Goal: Information Seeking & Learning: Check status

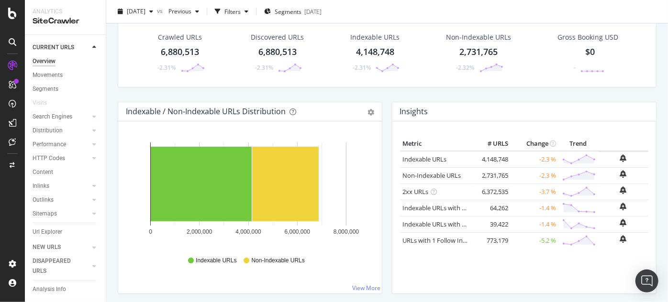
scroll to position [58, 0]
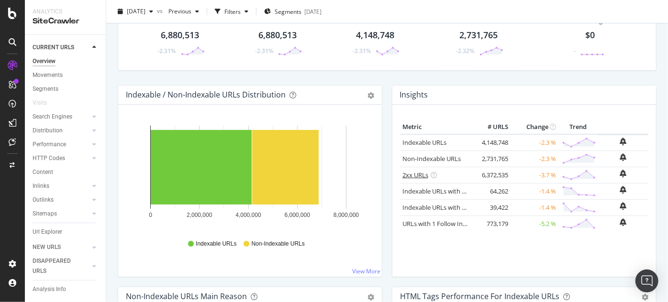
click at [409, 173] on link "2xx URLs" at bounding box center [415, 175] width 26 height 9
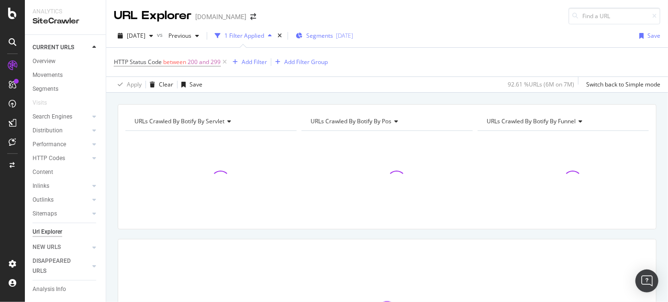
click at [333, 38] on span "Segments" at bounding box center [319, 36] width 27 height 8
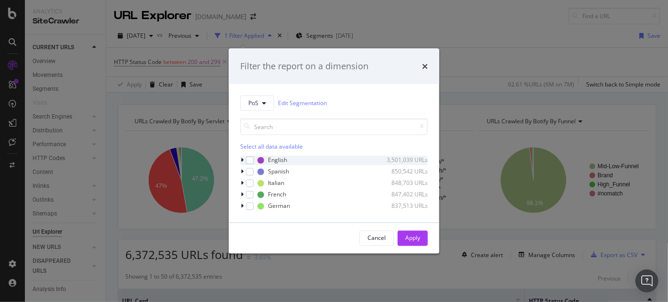
click at [242, 161] on icon "modal" at bounding box center [242, 160] width 3 height 6
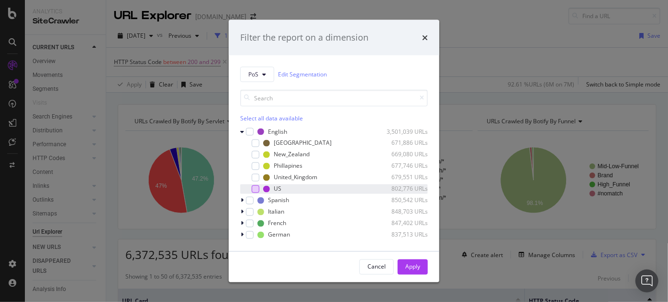
click at [255, 191] on div "modal" at bounding box center [256, 189] width 8 height 8
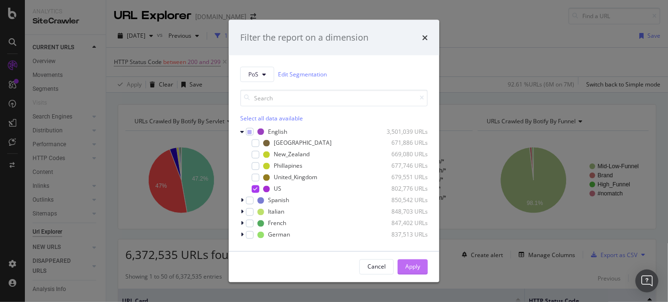
click at [407, 266] on div "Apply" at bounding box center [412, 267] width 15 height 8
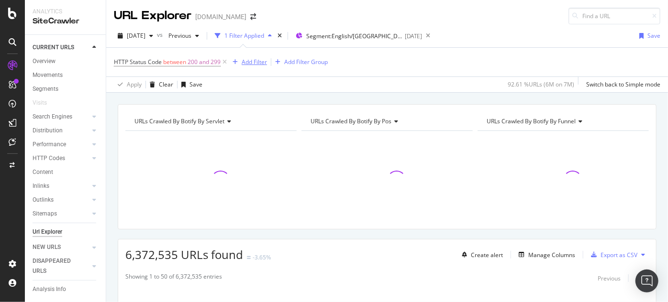
click at [251, 62] on div "Add Filter" at bounding box center [254, 62] width 25 height 8
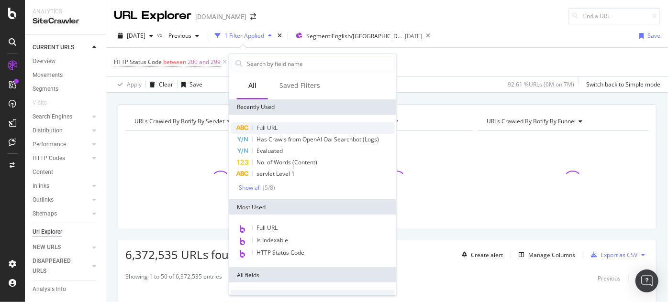
click at [261, 128] on span "Full URL" at bounding box center [266, 128] width 21 height 8
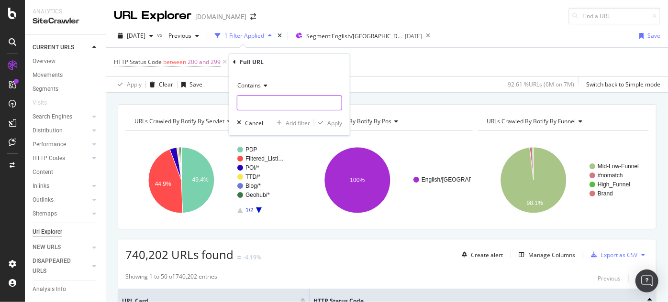
click at [271, 107] on input "text" at bounding box center [289, 102] width 104 height 15
type input "/tours/"
click at [338, 124] on div "Apply" at bounding box center [334, 123] width 15 height 8
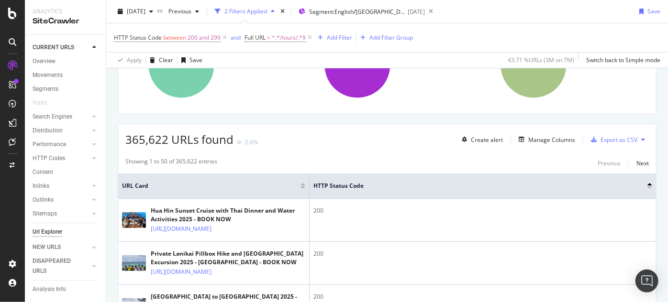
scroll to position [116, 0]
click at [528, 139] on div "Manage Columns" at bounding box center [551, 139] width 47 height 8
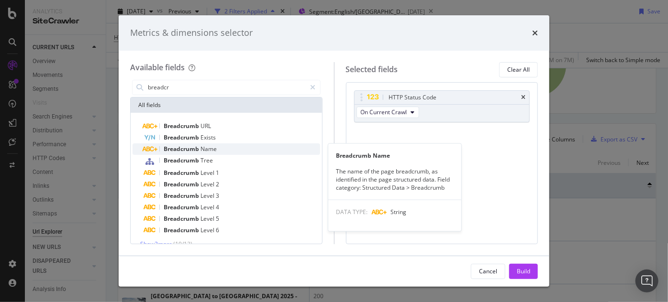
click at [199, 150] on span "Breadcrumb" at bounding box center [182, 149] width 37 height 8
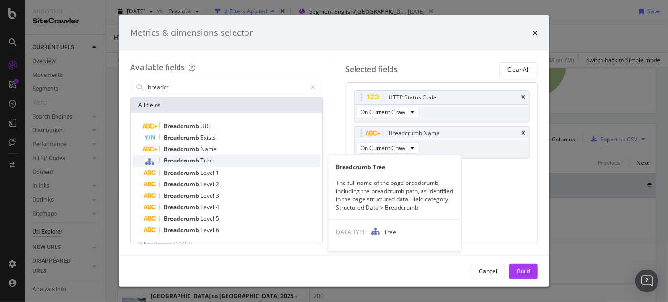
click at [205, 161] on span "Tree" at bounding box center [206, 160] width 12 height 8
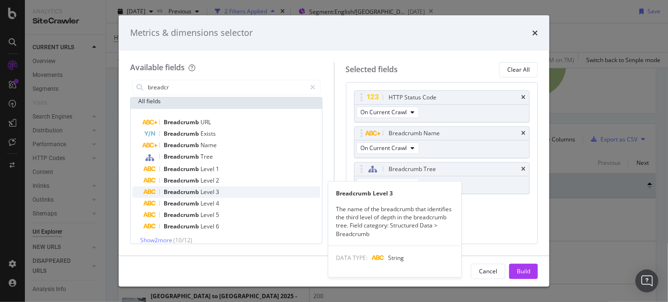
scroll to position [0, 0]
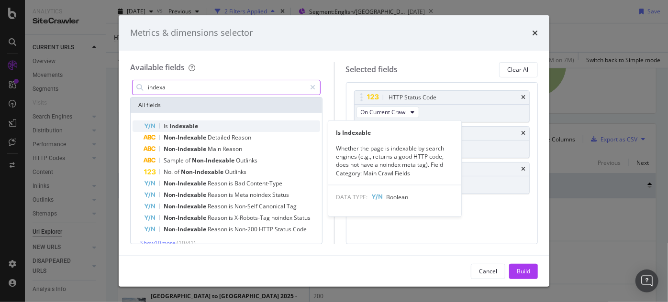
type input "indexa"
click at [208, 127] on div "Is Indexable" at bounding box center [232, 126] width 176 height 11
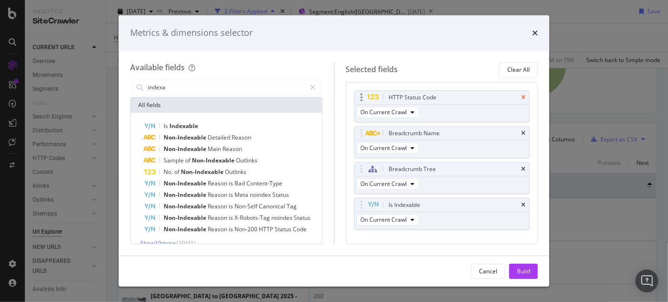
click at [521, 96] on icon "times" at bounding box center [523, 98] width 4 height 6
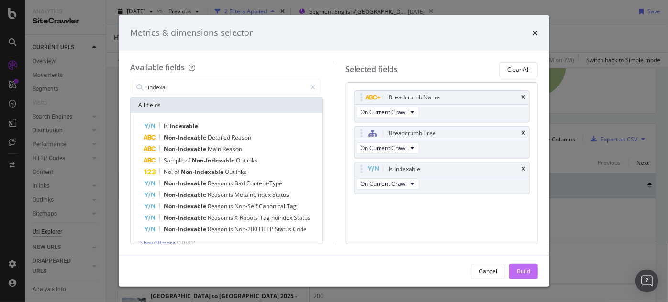
click at [524, 268] on div "Build" at bounding box center [523, 271] width 13 height 8
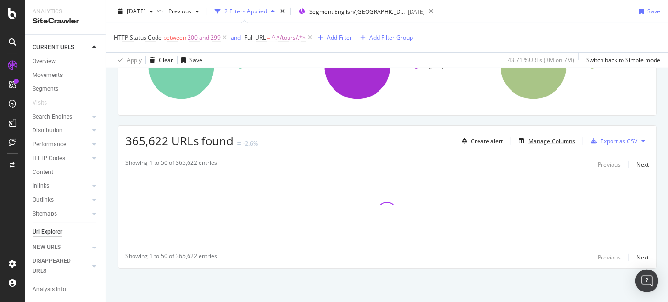
scroll to position [113, 0]
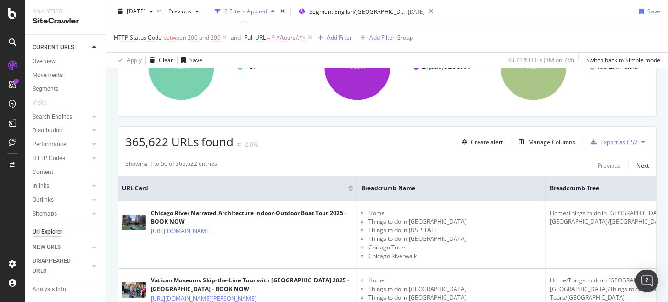
click at [618, 141] on div "Export as CSV" at bounding box center [618, 142] width 37 height 8
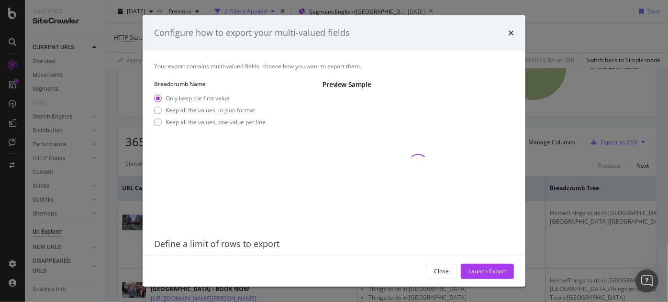
scroll to position [31, 0]
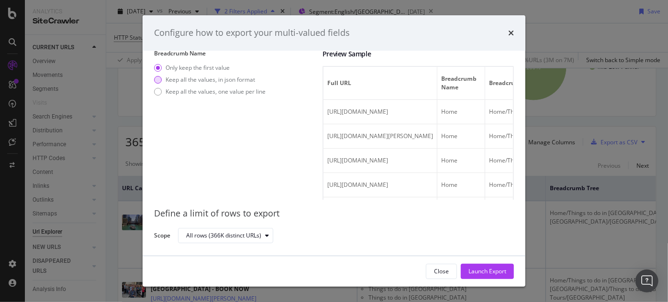
click at [203, 80] on div "Keep all the values, in json format" at bounding box center [209, 80] width 89 height 8
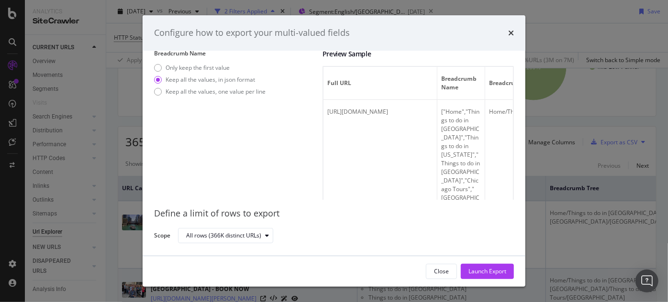
click at [477, 271] on div "Launch Export" at bounding box center [487, 271] width 38 height 8
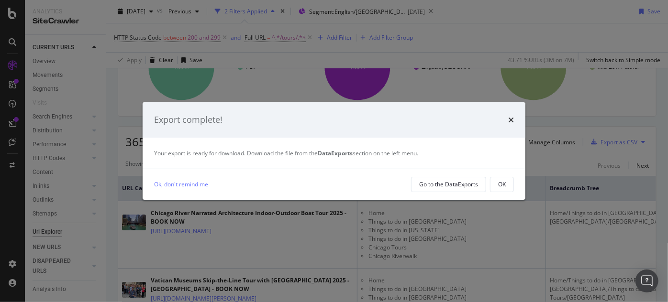
click at [516, 117] on div "Export complete!" at bounding box center [334, 119] width 383 height 35
click at [511, 121] on icon "times" at bounding box center [511, 120] width 6 height 8
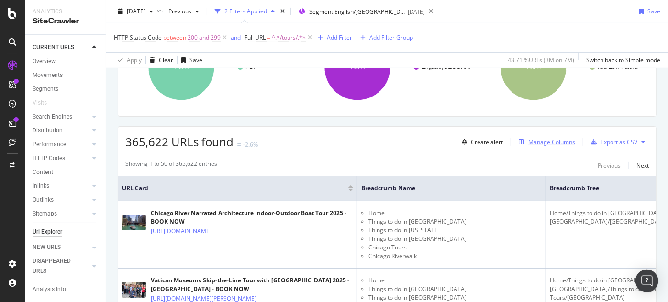
click at [529, 139] on div "Manage Columns" at bounding box center [551, 142] width 47 height 8
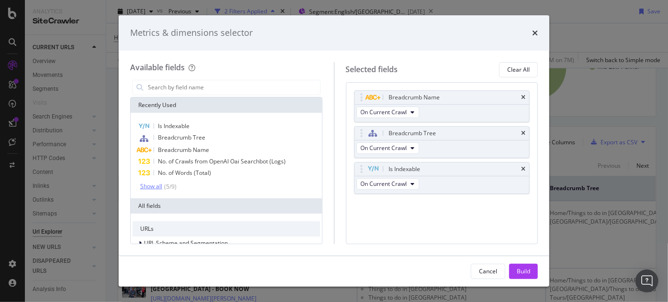
click at [157, 188] on div "Show all" at bounding box center [151, 186] width 22 height 7
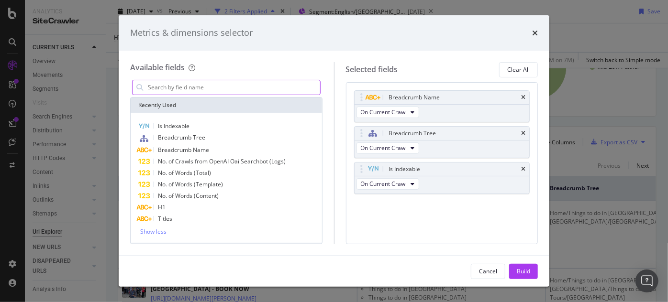
click at [184, 87] on input "modal" at bounding box center [233, 87] width 173 height 14
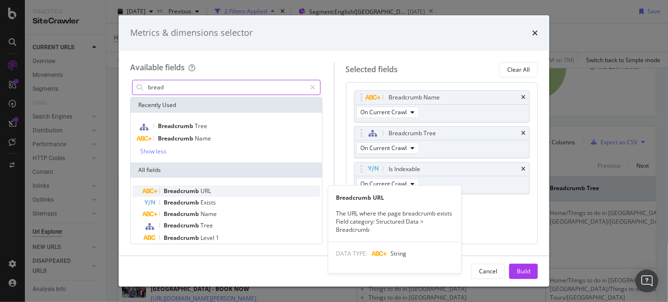
type input "bread"
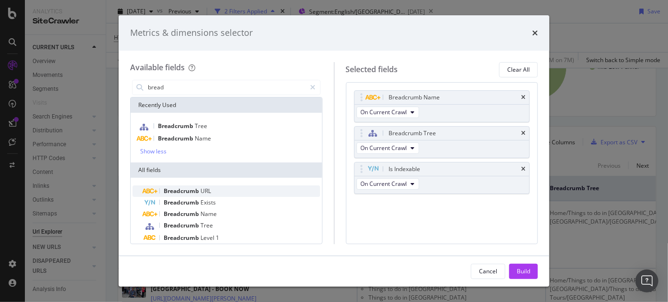
click at [201, 194] on span "URL" at bounding box center [205, 191] width 11 height 8
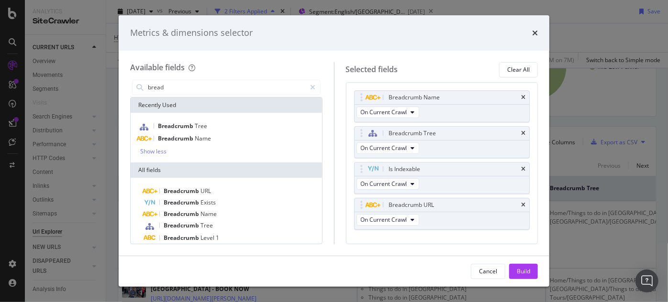
drag, startPoint x: 525, startPoint y: 270, endPoint x: 530, endPoint y: 274, distance: 6.8
click at [526, 270] on div "Build" at bounding box center [523, 271] width 13 height 8
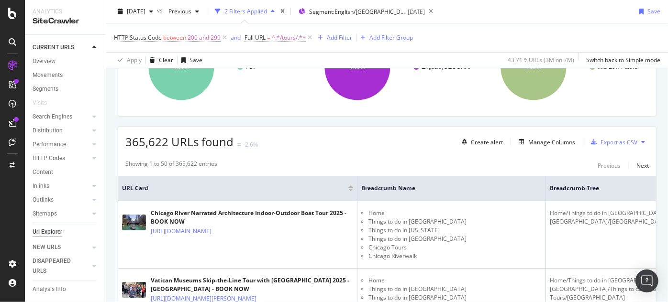
click at [618, 136] on div "Export as CSV" at bounding box center [612, 142] width 50 height 14
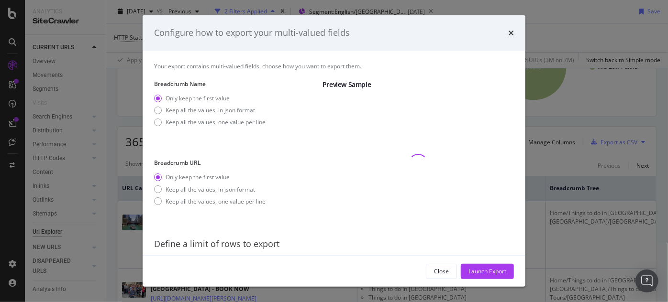
scroll to position [31, 0]
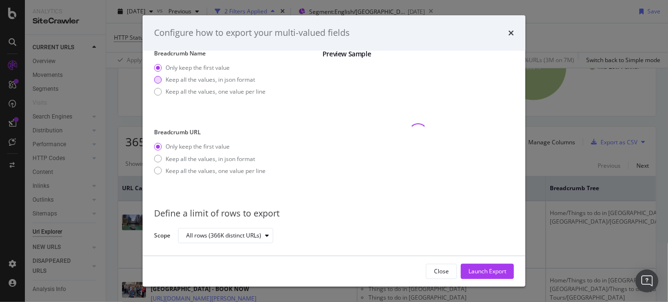
click at [188, 79] on div "Keep all the values, in json format" at bounding box center [209, 80] width 89 height 8
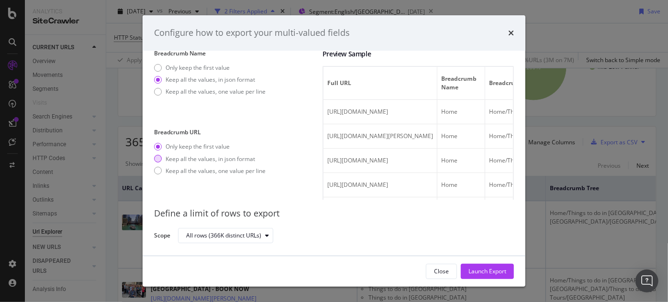
click at [201, 160] on div "Keep all the values, in json format" at bounding box center [209, 159] width 89 height 8
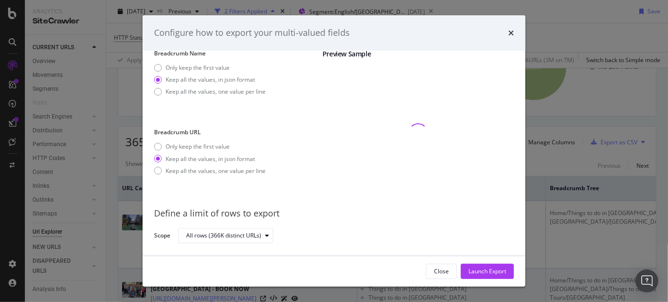
click at [476, 273] on div "Launch Export" at bounding box center [487, 271] width 38 height 8
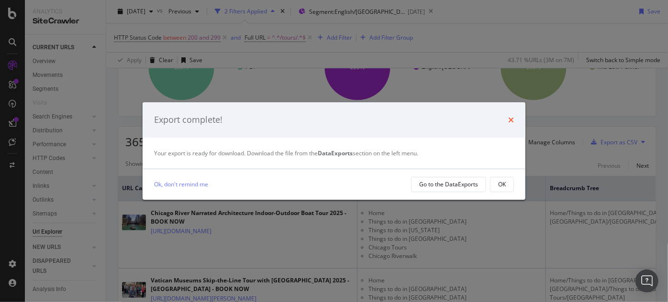
click at [509, 117] on icon "times" at bounding box center [511, 120] width 6 height 8
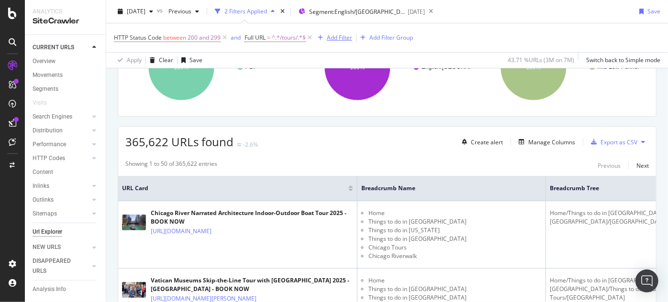
click at [336, 38] on div "Add Filter" at bounding box center [339, 37] width 25 height 8
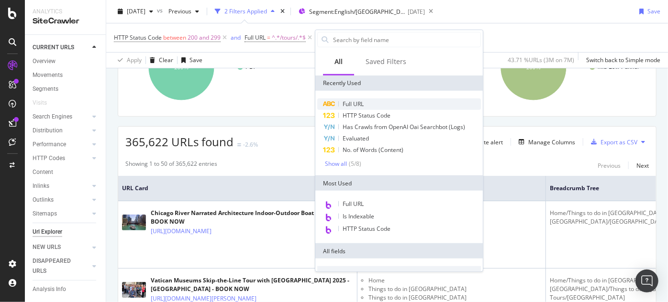
click at [353, 99] on div "Full URL" at bounding box center [399, 104] width 164 height 11
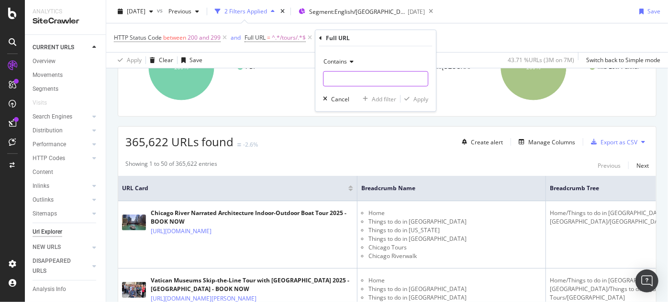
click at [338, 78] on input "text" at bounding box center [375, 78] width 104 height 15
click at [352, 77] on input "text" at bounding box center [375, 78] width 104 height 15
paste input "3026BARC"
type input "3026BARC"
click at [415, 95] on div "Apply" at bounding box center [414, 99] width 28 height 9
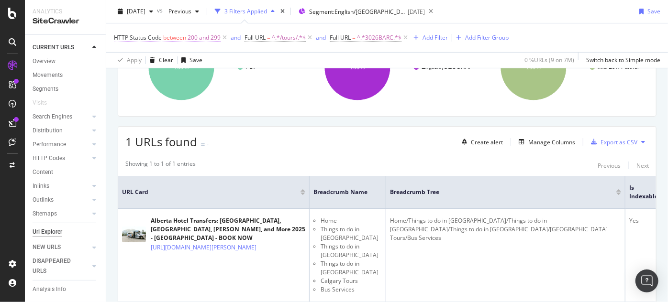
click at [175, 38] on span "between" at bounding box center [174, 37] width 23 height 8
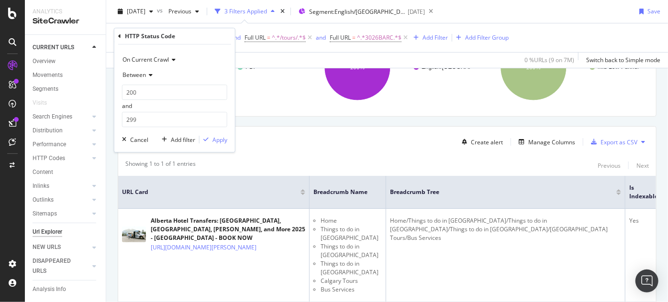
click at [146, 74] on icon at bounding box center [149, 75] width 7 height 6
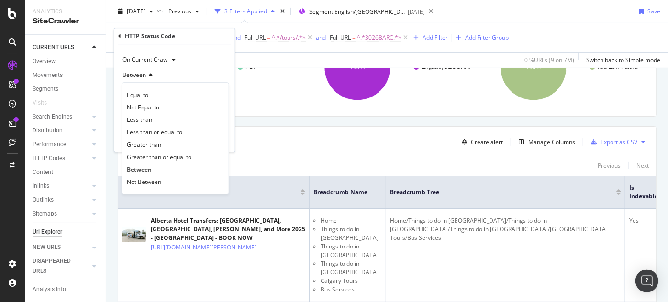
click at [136, 179] on span "Not Between" at bounding box center [144, 182] width 34 height 8
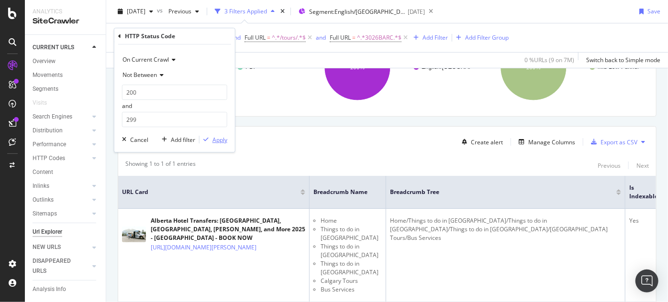
click at [216, 139] on div "Apply" at bounding box center [219, 140] width 15 height 8
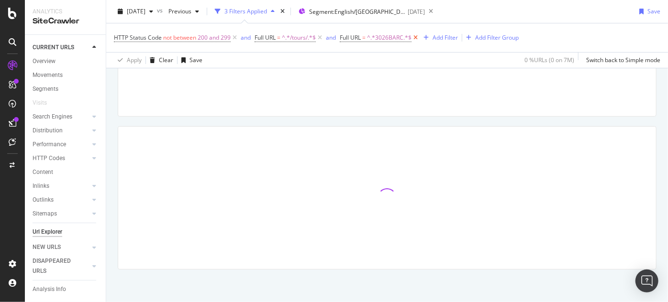
click at [416, 39] on icon at bounding box center [415, 38] width 8 height 10
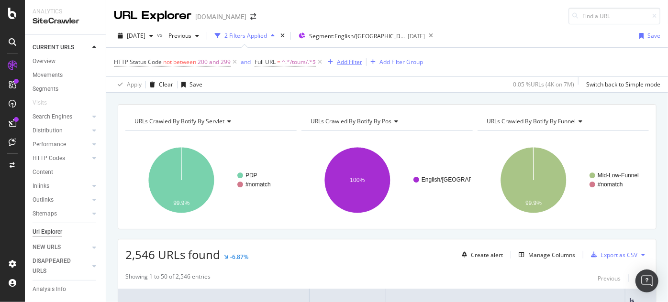
click at [357, 66] on div "Add Filter" at bounding box center [349, 62] width 25 height 8
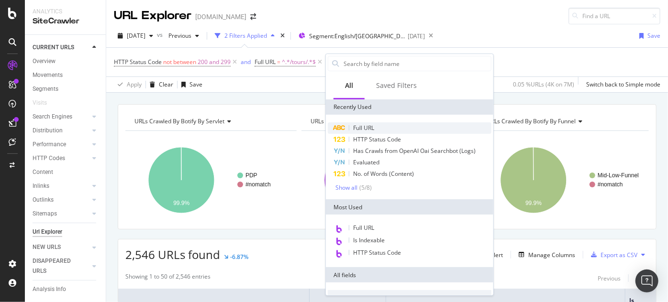
click at [373, 128] on span "Full URL" at bounding box center [363, 128] width 21 height 8
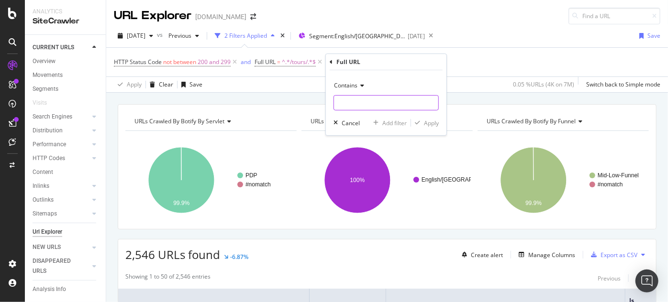
click at [361, 104] on input "text" at bounding box center [386, 102] width 104 height 15
paste input "3026BARC"
type input "3026BARC"
click at [436, 124] on div "Apply" at bounding box center [431, 123] width 15 height 8
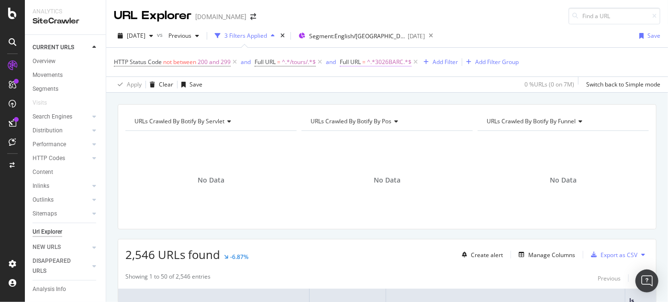
click at [379, 63] on span "^.*3026BARC.*$" at bounding box center [389, 61] width 44 height 13
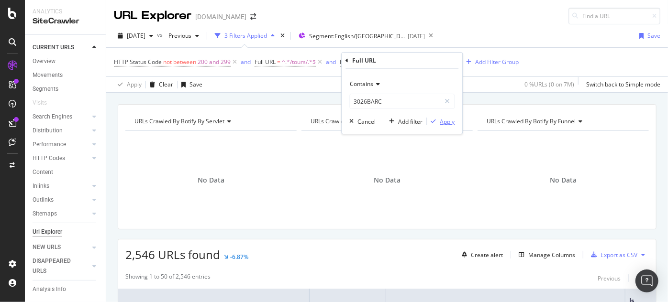
click at [437, 121] on div "button" at bounding box center [433, 122] width 13 height 6
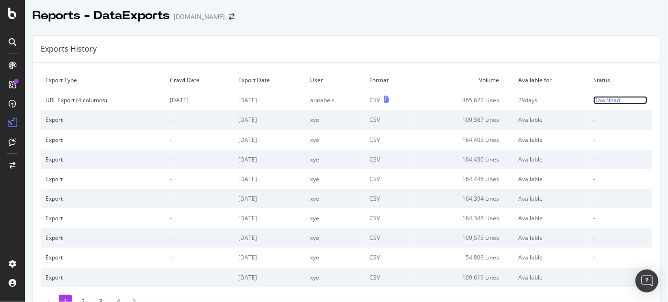
click at [593, 103] on div "Download" at bounding box center [606, 100] width 27 height 8
drag, startPoint x: 504, startPoint y: 36, endPoint x: 423, endPoint y: 24, distance: 81.7
click at [504, 36] on div "Exports History" at bounding box center [346, 49] width 626 height 27
click at [593, 99] on div "Download" at bounding box center [606, 100] width 27 height 8
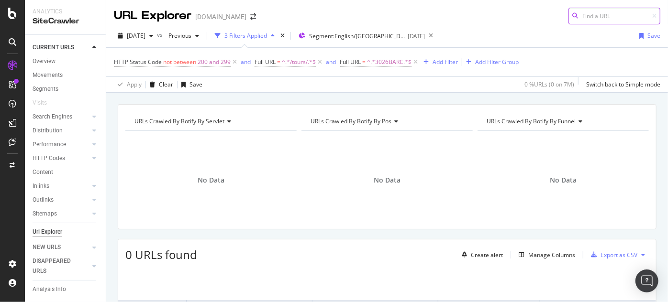
click at [583, 16] on input at bounding box center [614, 16] width 92 height 17
paste input "https://www.viator.com/tours/Calgary/Alberta-Transfer-Banff-Jasper-Lake-Louise-…"
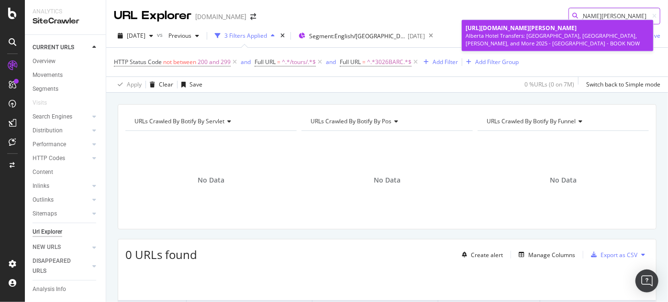
type input "https://www.viator.com/tours/Calgary/Alberta-Transfer-Banff-Jasper-Lake-Louise-…"
click at [575, 41] on div "Alberta Hotel Transfers: Banff, Jasper, Lake Louise, and More 2025 - Calgary - …" at bounding box center [557, 39] width 184 height 15
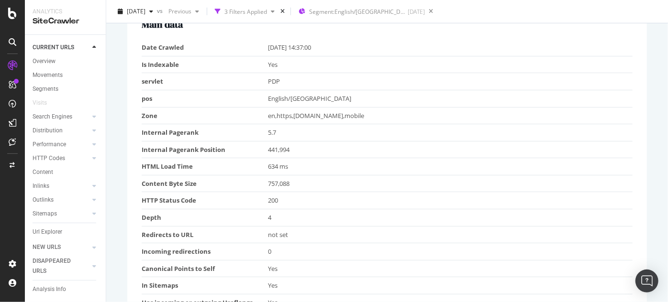
scroll to position [232, 0]
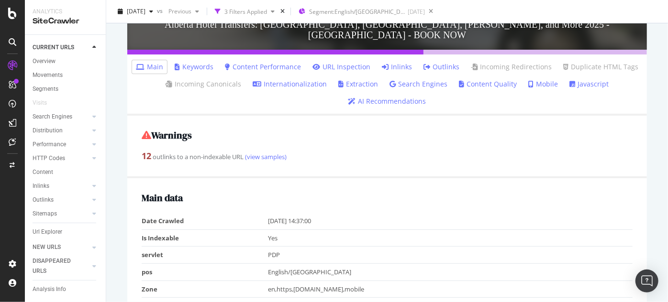
click at [398, 62] on link "Inlinks" at bounding box center [397, 67] width 30 height 10
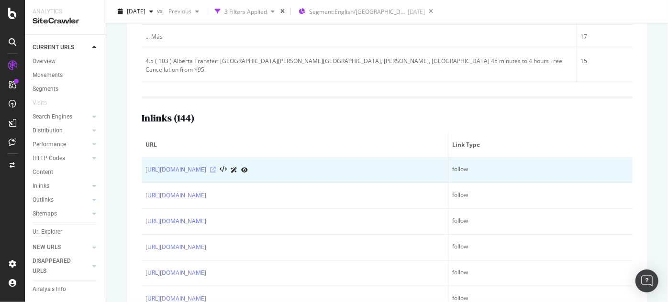
click at [216, 167] on icon at bounding box center [213, 170] width 6 height 6
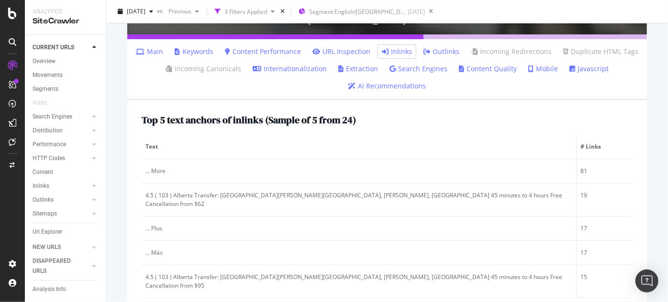
scroll to position [232, 0]
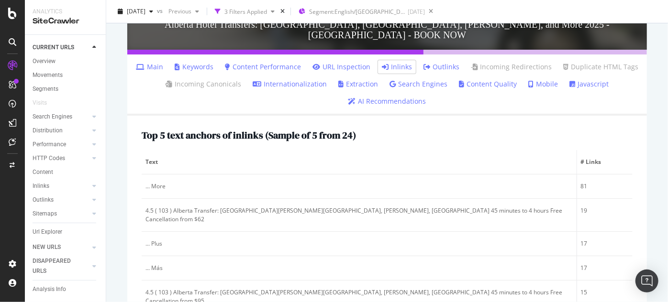
click at [149, 55] on ul "Main Keywords Content Performance URL Inspection Inlinks Outlinks Incoming Redi…" at bounding box center [386, 85] width 519 height 61
drag, startPoint x: 149, startPoint y: 55, endPoint x: 204, endPoint y: 126, distance: 89.3
click at [150, 62] on link "Main" at bounding box center [149, 67] width 27 height 10
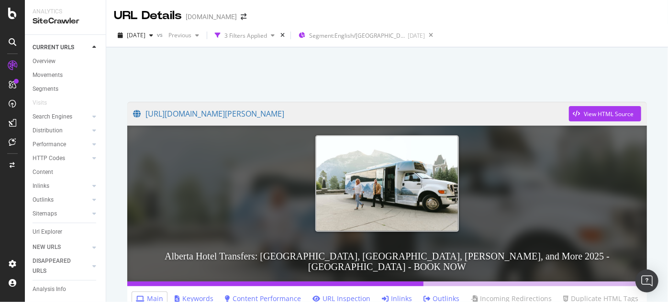
drag, startPoint x: 515, startPoint y: 76, endPoint x: 505, endPoint y: 76, distance: 10.0
click at [515, 76] on div at bounding box center [387, 72] width 538 height 41
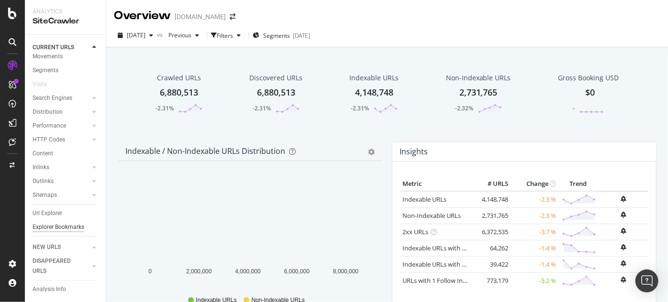
scroll to position [28, 0]
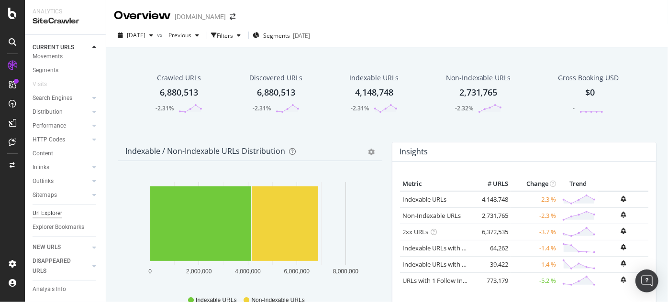
click at [55, 209] on div "Url Explorer" at bounding box center [48, 214] width 30 height 10
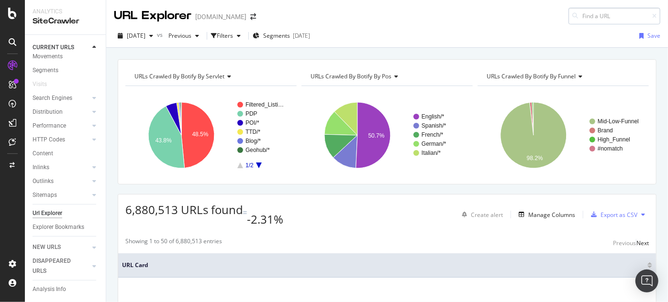
click at [599, 21] on input at bounding box center [614, 16] width 92 height 17
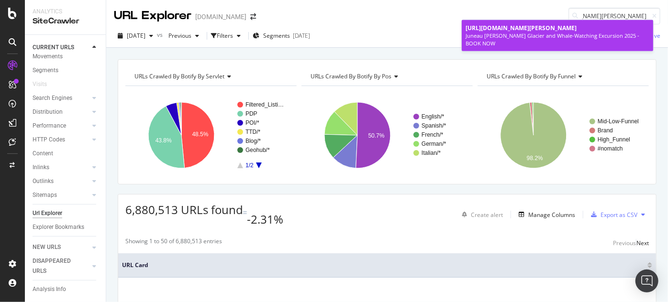
type input "https://www.viator.com/tours/Juneau/Juneau-Wildlife-Whale-Watching-and-Mendenha…"
click at [576, 42] on div "Juneau Mendenhall Glacier and Whale-Watching Excursion 2025 - BOOK NOW" at bounding box center [557, 39] width 184 height 15
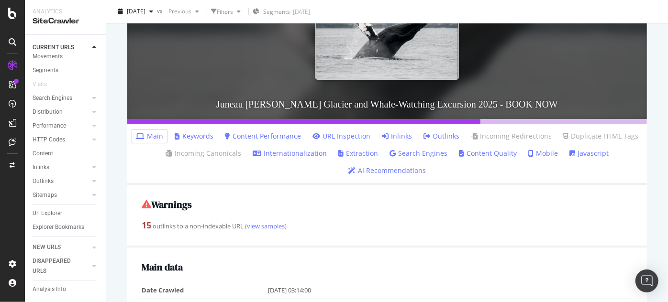
scroll to position [232, 0]
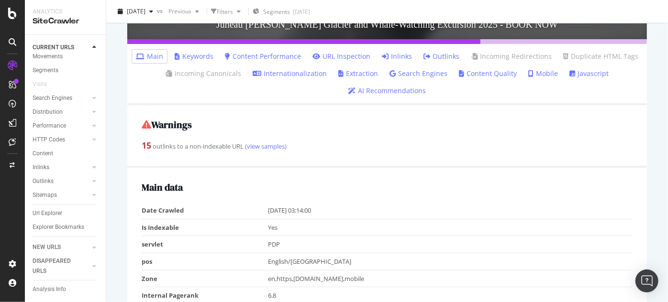
click at [352, 75] on link "Extraction" at bounding box center [358, 74] width 40 height 10
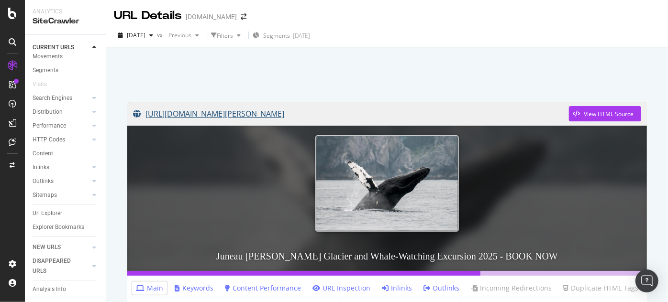
click at [488, 112] on link "https://www.viator.com/tours/Juneau/Juneau-Wildlife-Whale-Watching-and-Mendenha…" at bounding box center [351, 114] width 436 height 24
